Goal: Information Seeking & Learning: Find specific page/section

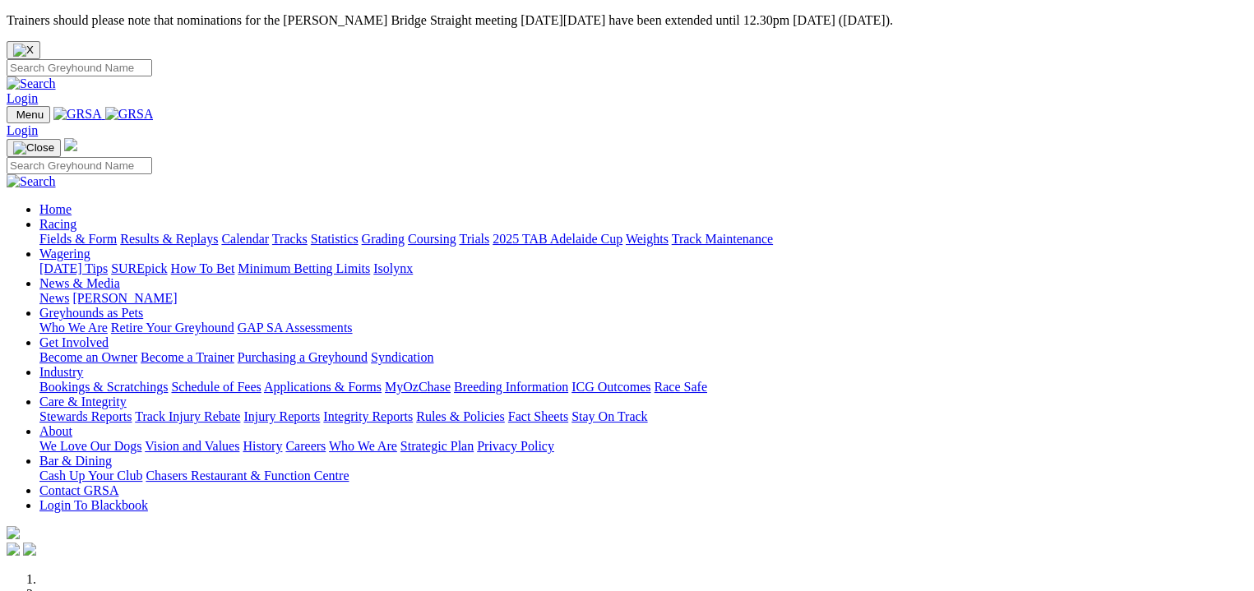
click at [44, 232] on link "Fields & Form" at bounding box center [77, 239] width 77 height 14
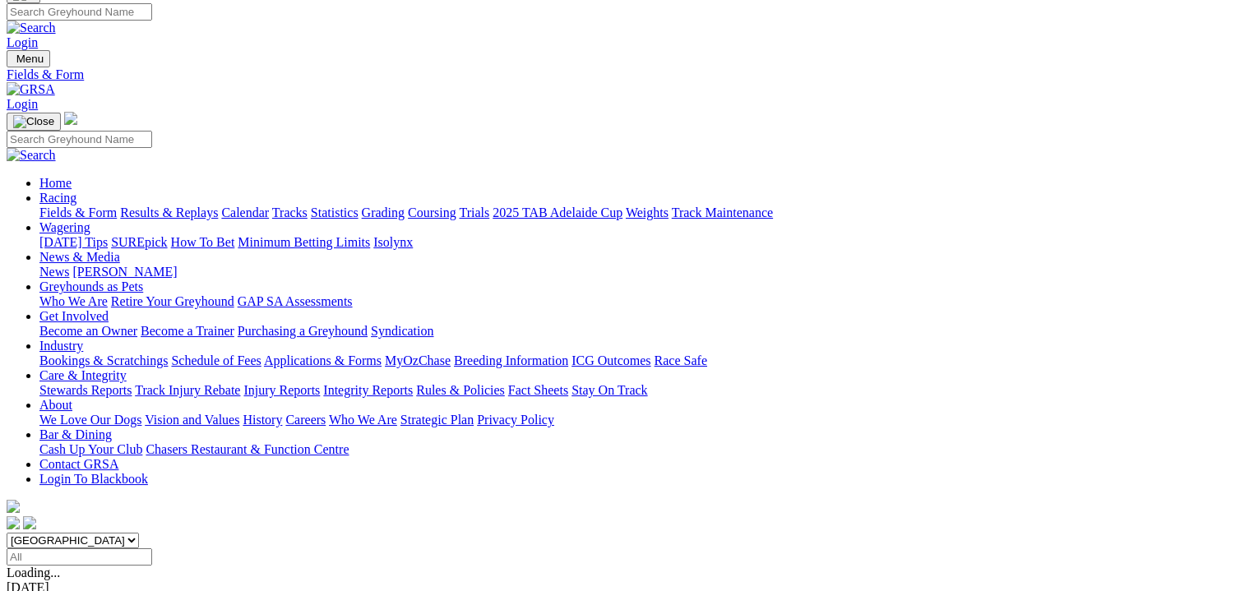
scroll to position [82, 0]
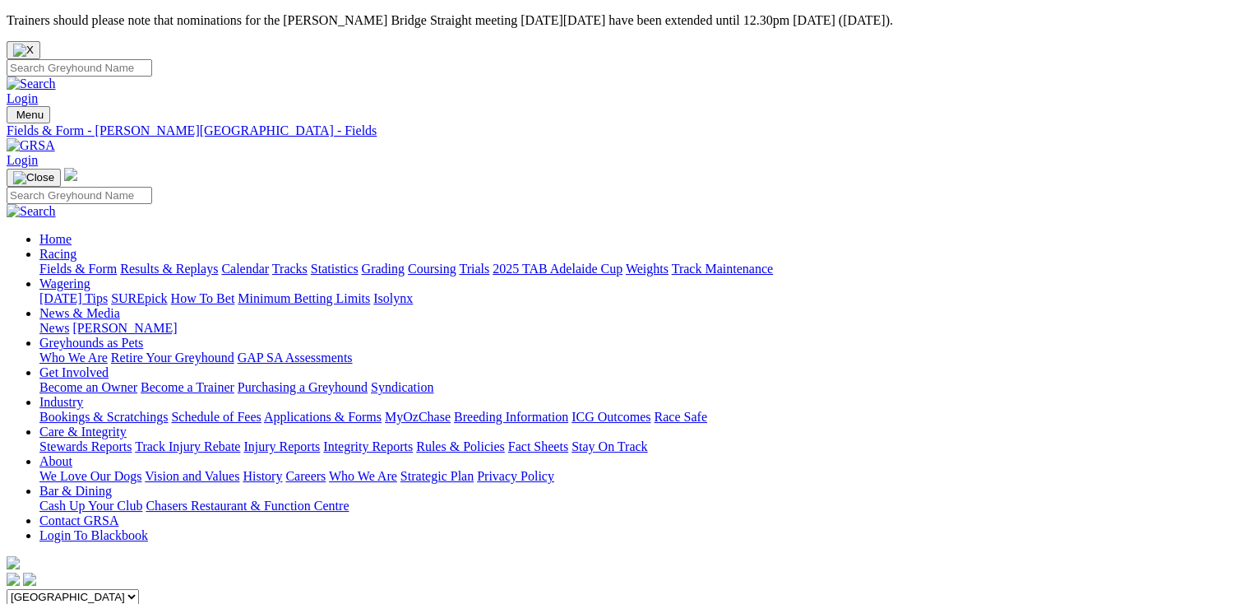
click at [413, 439] on link "Integrity Reports" at bounding box center [368, 446] width 90 height 14
click at [145, 603] on link "Integrity Reports" at bounding box center [100, 611] width 90 height 14
